Goal: Transaction & Acquisition: Purchase product/service

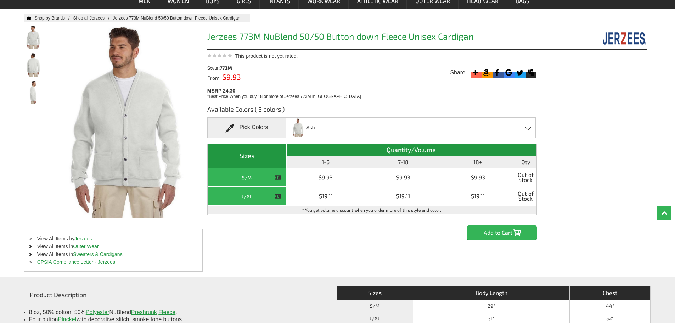
scroll to position [71, 0]
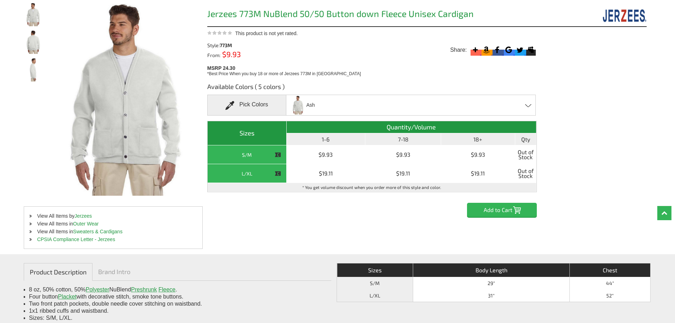
click at [528, 104] on span at bounding box center [528, 105] width 7 height 3
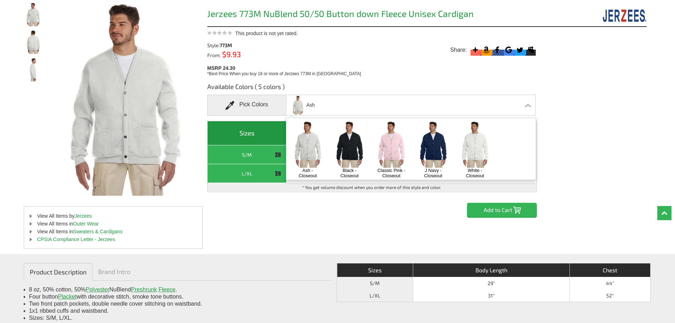
click at [434, 151] on img at bounding box center [432, 144] width 37 height 46
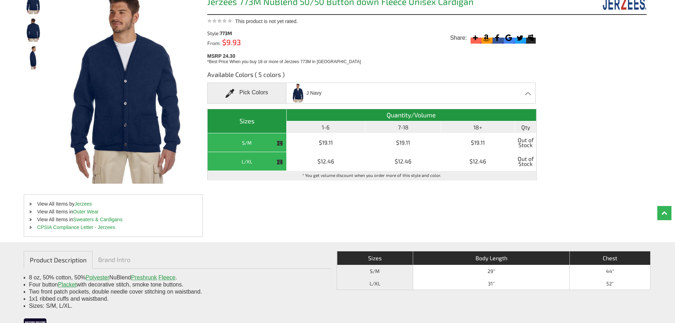
scroll to position [0, 0]
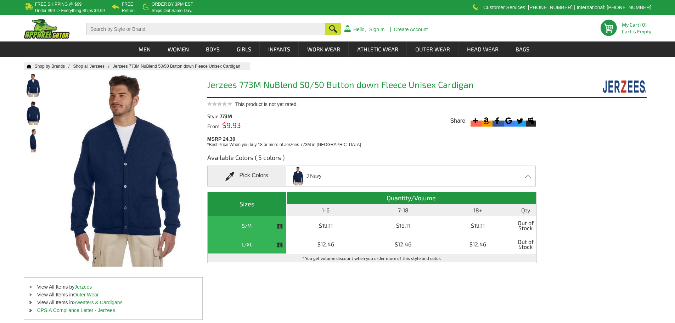
click at [265, 176] on div "Pick Colors" at bounding box center [246, 175] width 79 height 21
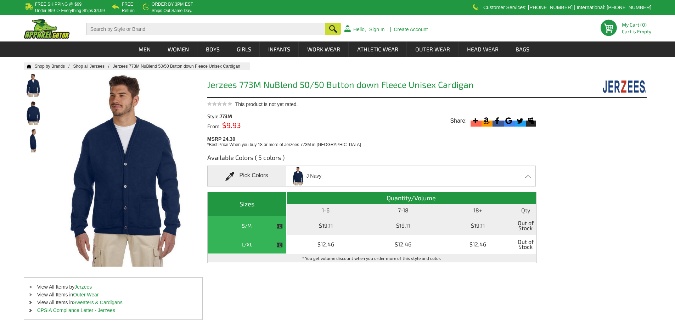
click at [243, 227] on th "S/M" at bounding box center [247, 225] width 79 height 19
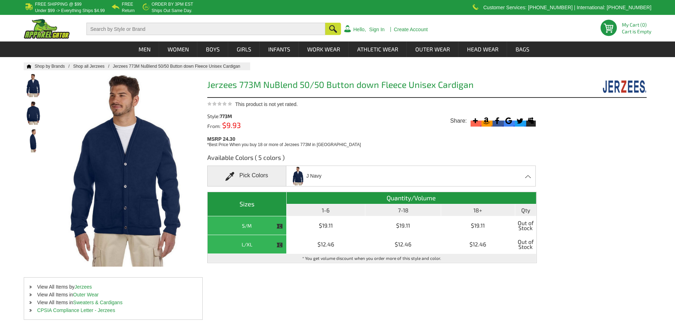
click at [381, 87] on h1 "Jerzees 773M NuBlend 50/50 Button down Fleece Unisex Cardigan" at bounding box center [371, 85] width 329 height 11
click at [32, 85] on img at bounding box center [33, 85] width 19 height 23
click at [100, 302] on link "Sweaters & Cardigans" at bounding box center [97, 302] width 49 height 6
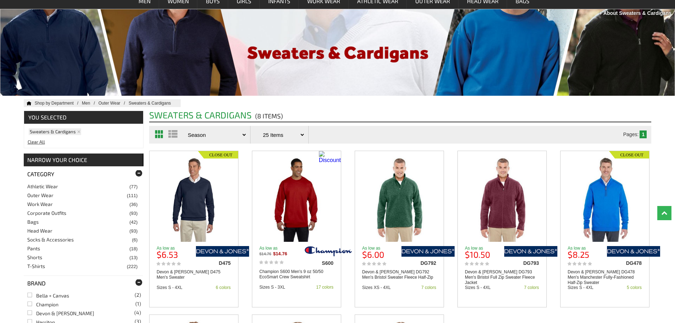
scroll to position [35, 0]
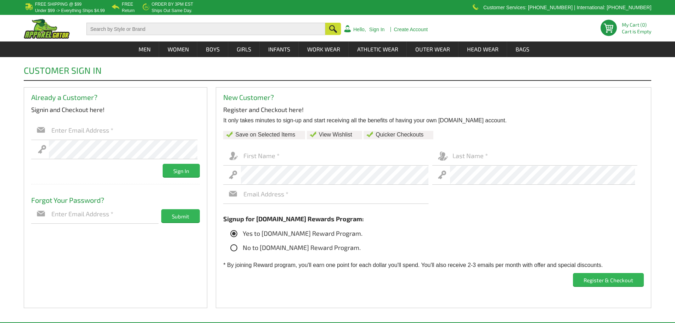
click at [292, 163] on input "text" at bounding box center [334, 155] width 187 height 19
type input "[PERSON_NAME]"
type input "bjasapparel@gmail.com"
type input "Harrington"
click at [275, 193] on input "text" at bounding box center [334, 194] width 187 height 19
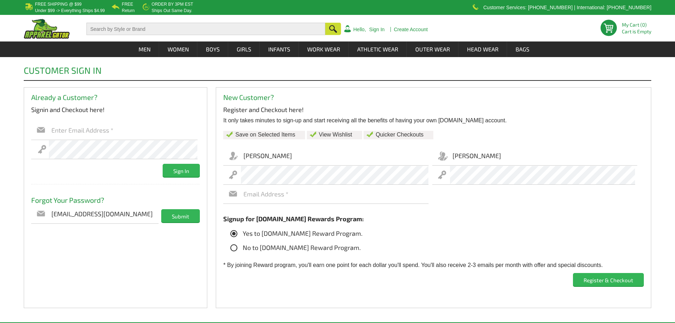
type input "bjasapparel@gmail.com"
click at [600, 283] on input "Register & Checkout" at bounding box center [608, 279] width 71 height 13
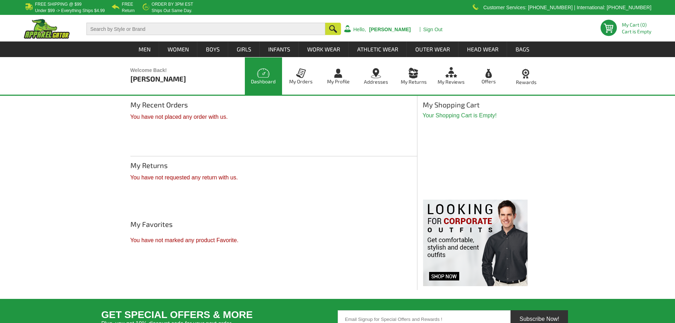
click at [186, 29] on input "text" at bounding box center [205, 29] width 239 height 12
paste input "Jerzees 773M NuBlend 50/50 Button down Fleece Unisex Cardigan"
type input "Jerzees 773M NuBlend 50/50 Button down Fleece Unisex Cardigan"
click at [333, 28] on button "button" at bounding box center [333, 29] width 16 height 13
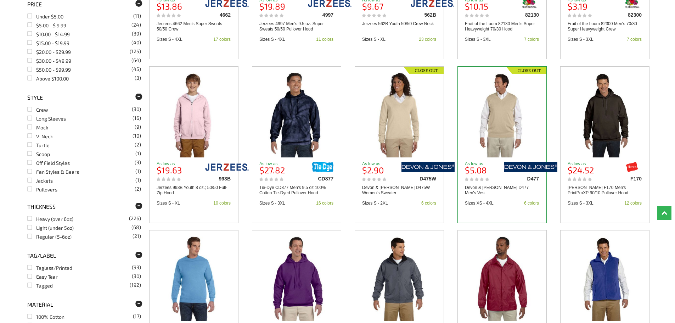
scroll to position [460, 0]
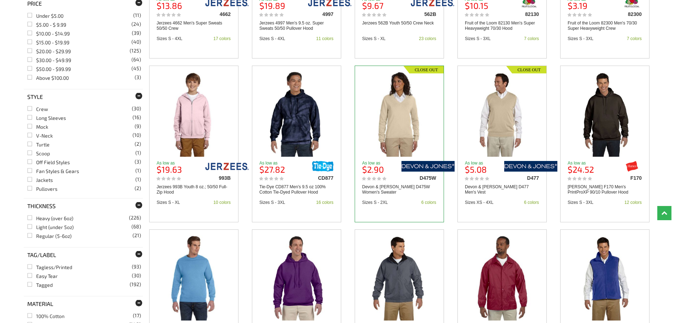
click at [396, 138] on img at bounding box center [399, 113] width 68 height 85
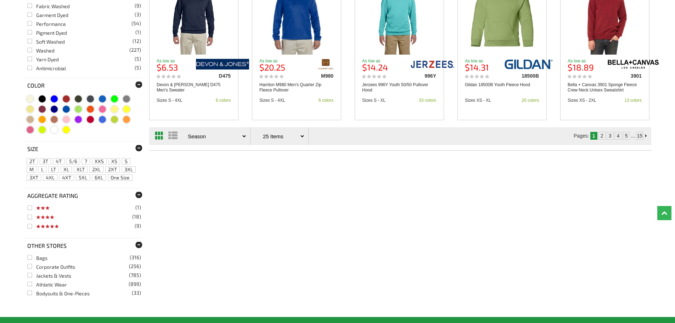
scroll to position [921, 0]
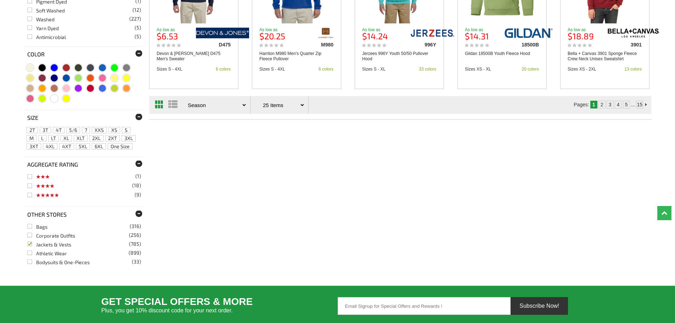
click at [32, 244] on link "Jackets & Vests (785)" at bounding box center [49, 244] width 44 height 6
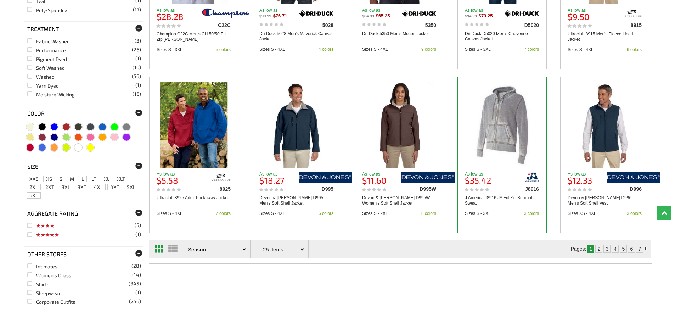
scroll to position [744, 0]
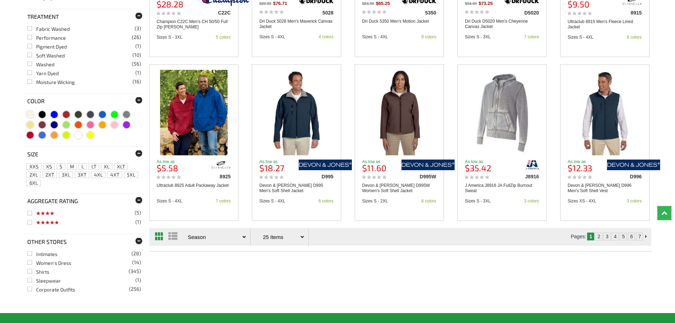
click at [598, 237] on link "2" at bounding box center [598, 236] width 3 height 6
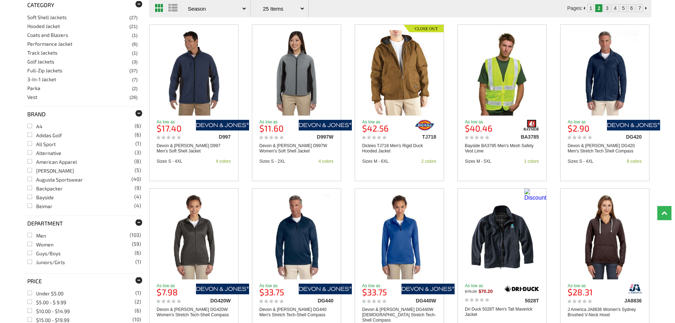
scroll to position [142, 0]
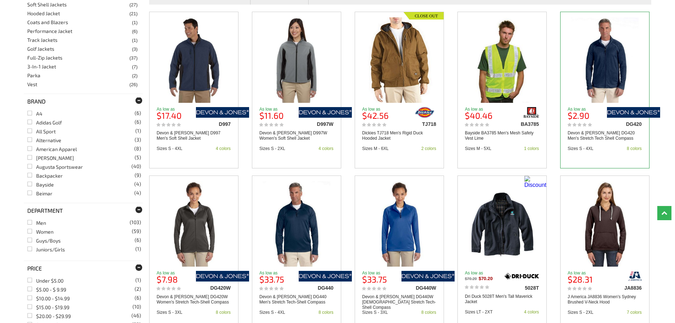
click at [600, 78] on img at bounding box center [605, 59] width 68 height 85
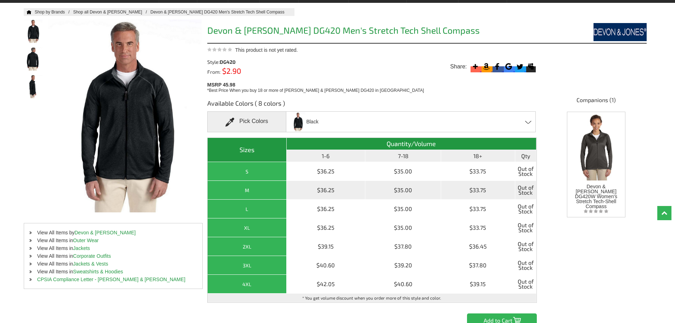
scroll to position [35, 0]
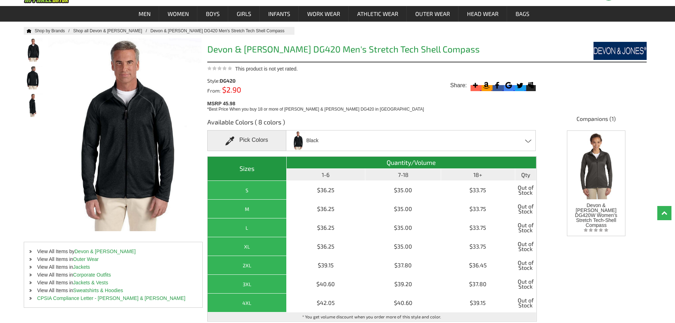
click at [353, 140] on div "Black Black Burgundy [PERSON_NAME] - Closeout Dark Grey [PERSON_NAME] [PERSON_N…" at bounding box center [411, 140] width 250 height 21
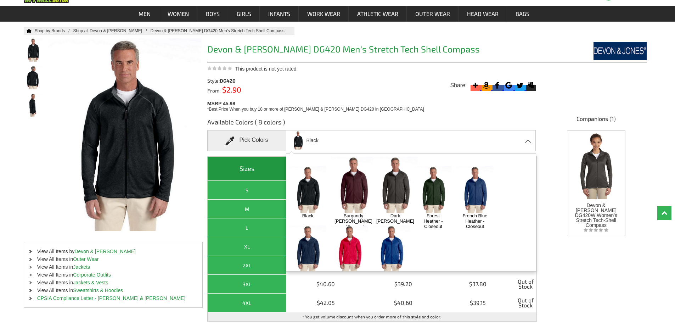
click at [312, 236] on img at bounding box center [307, 248] width 37 height 46
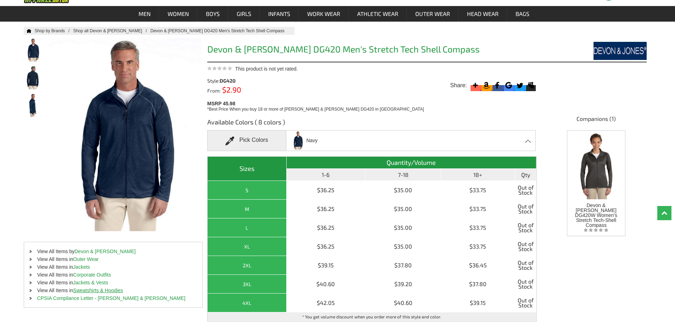
click at [108, 289] on link "Sweatshirts & Hoodies" at bounding box center [98, 290] width 50 height 6
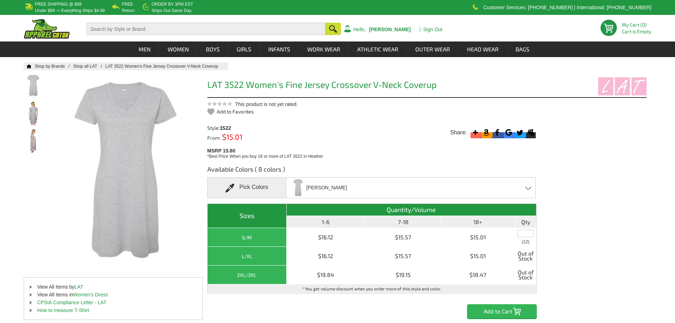
click at [351, 186] on div "[PERSON_NAME] Cobalt Granite Heather Heather Hot Pink Key Lime Vintage Smoke Wh…" at bounding box center [411, 187] width 250 height 21
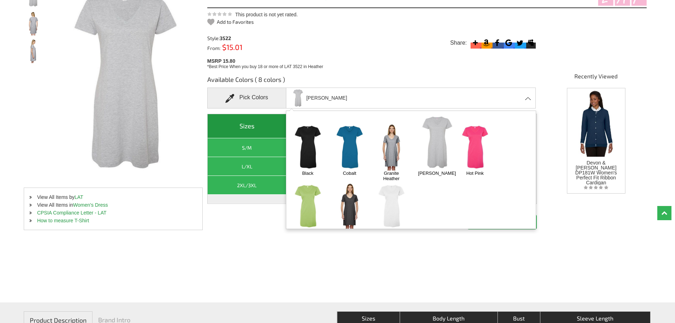
scroll to position [71, 0]
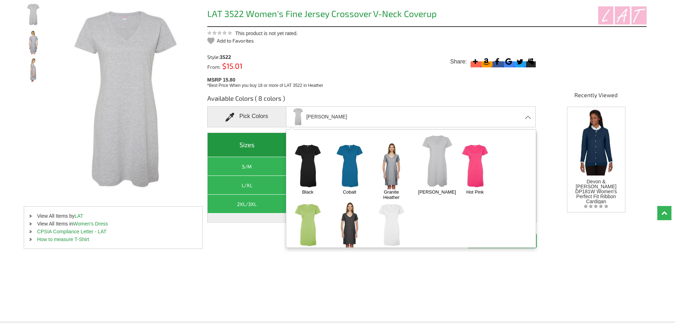
click at [336, 118] on div "[PERSON_NAME] Cobalt Granite Heather Heather Hot Pink Key Lime Vintage Smoke Wh…" at bounding box center [411, 116] width 250 height 21
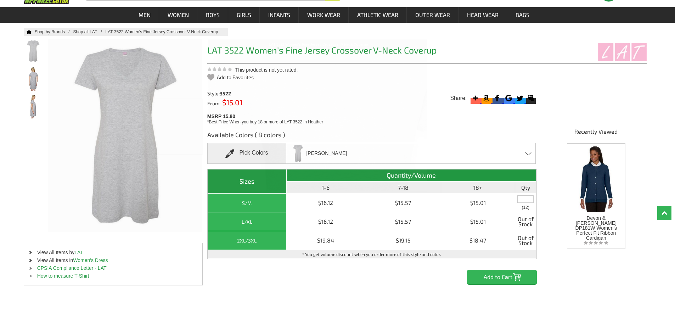
scroll to position [0, 0]
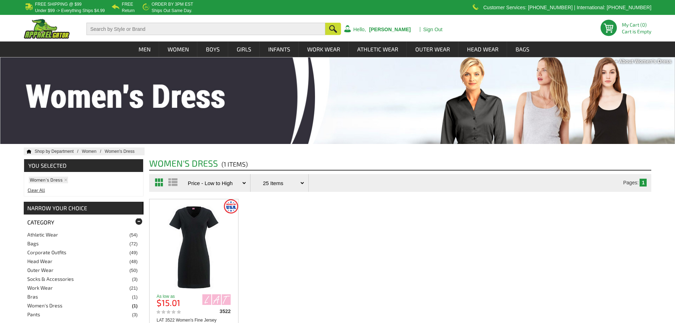
click at [66, 180] on link "Women's Dress" at bounding box center [48, 179] width 37 height 5
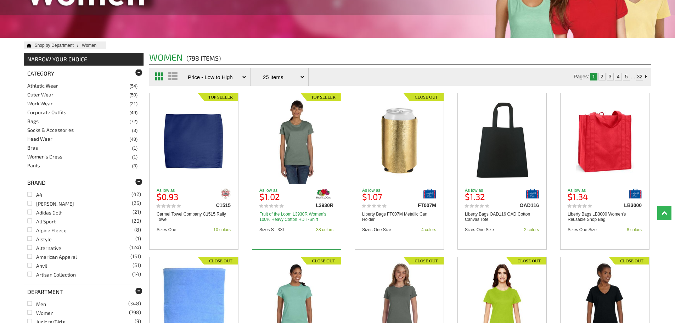
scroll to position [142, 0]
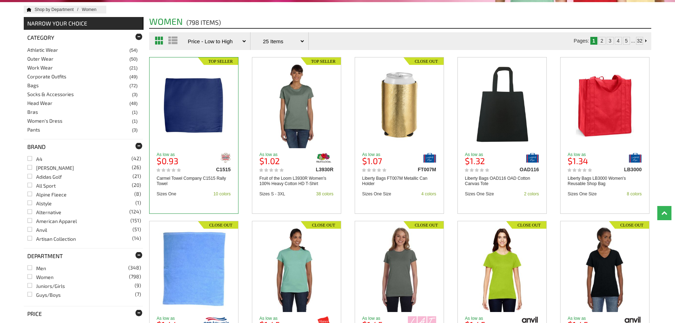
click at [191, 115] on img at bounding box center [194, 105] width 68 height 85
